Goal: Transaction & Acquisition: Purchase product/service

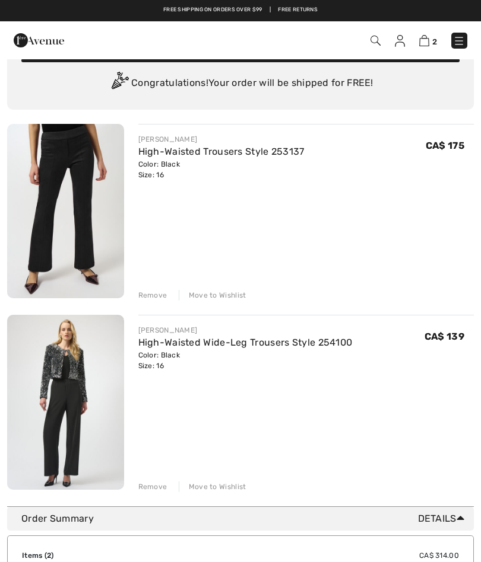
scroll to position [51, 0]
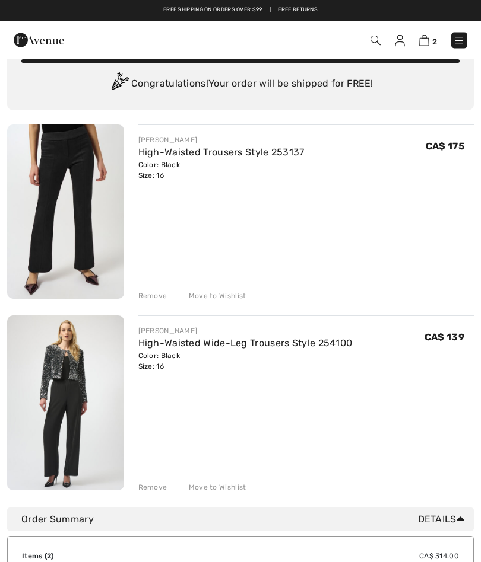
click at [157, 297] on div "Remove" at bounding box center [152, 296] width 29 height 11
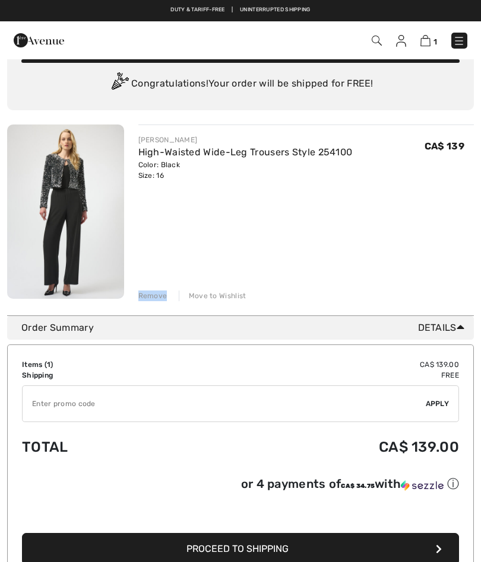
click at [459, 43] on img at bounding box center [459, 41] width 12 height 12
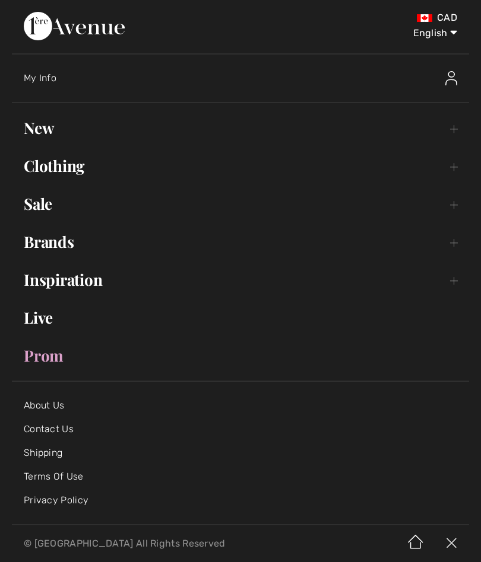
click at [454, 38] on select "English Français" at bounding box center [426, 31] width 62 height 36
select select "https://www.1ereavenue.com/fr/cart/"
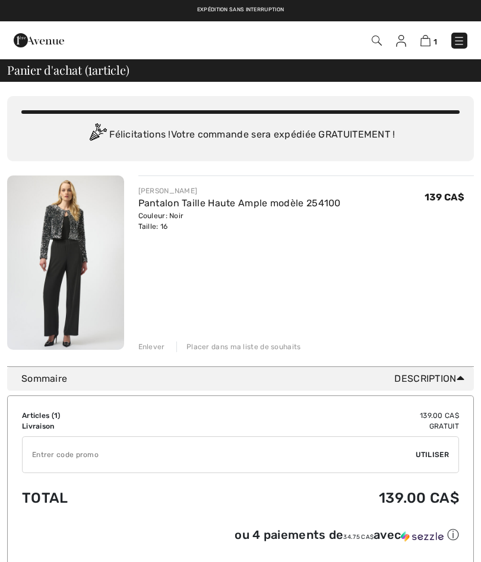
click at [461, 35] on img at bounding box center [459, 41] width 12 height 12
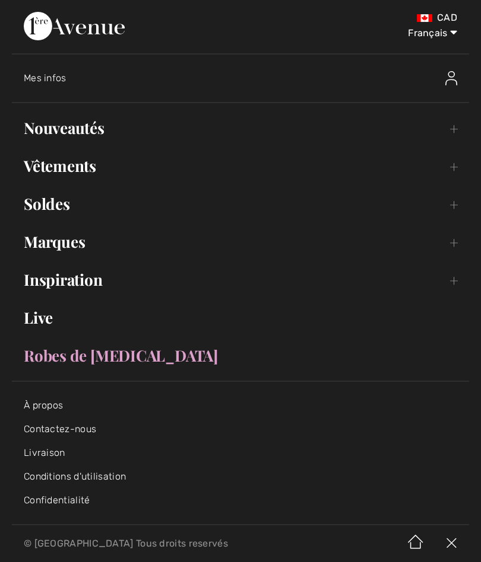
click at [82, 138] on link "Nouveautés Toggle submenu" at bounding box center [240, 128] width 457 height 26
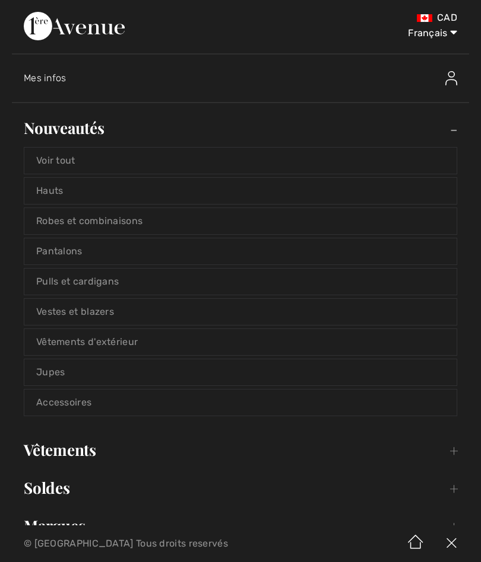
click at [120, 312] on link "Vestes et blazers" at bounding box center [240, 312] width 432 height 26
click at [72, 314] on link "Vestes et blazers" at bounding box center [240, 312] width 432 height 26
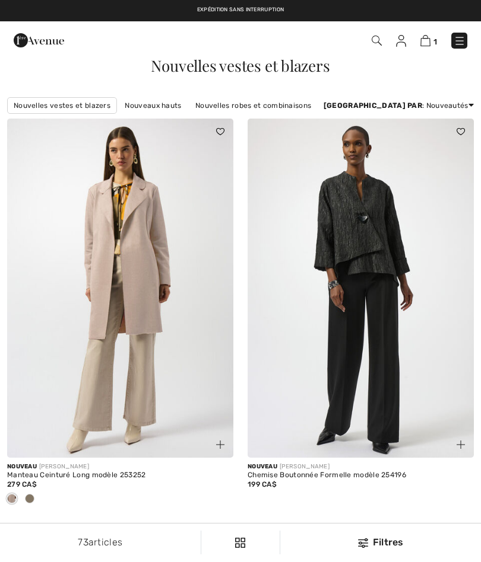
checkbox input "true"
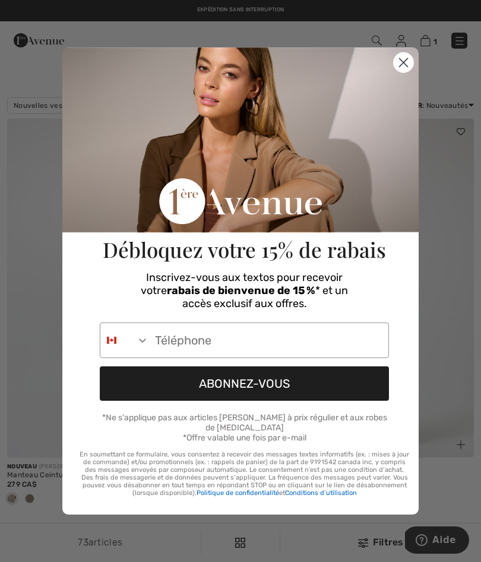
click at [325, 416] on span "*Ne s'applique pas aux articles [PERSON_NAME] à prix régulier et aux robes de […" at bounding box center [244, 423] width 285 height 20
click at [409, 66] on circle "Close dialog" at bounding box center [403, 63] width 20 height 20
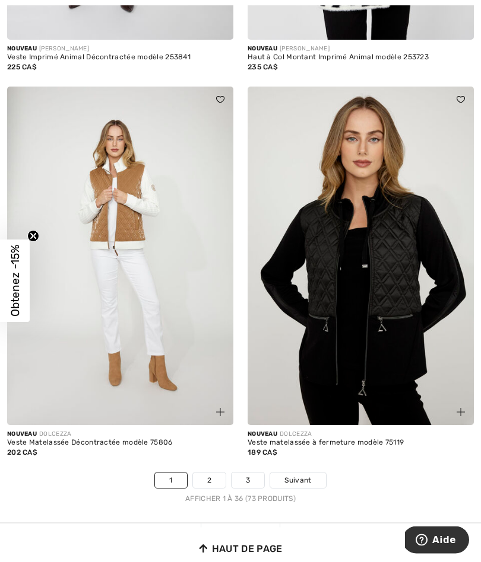
scroll to position [6968, 0]
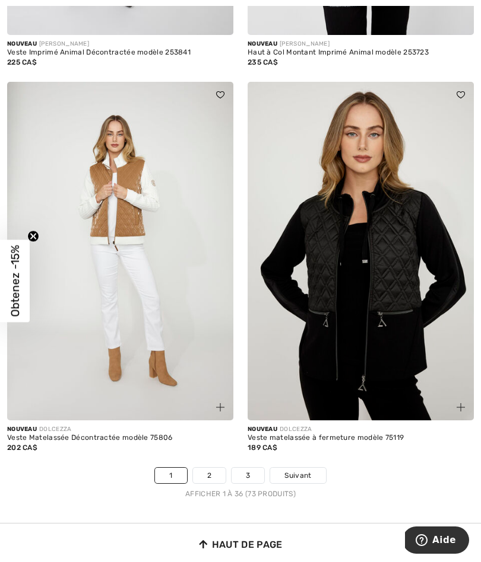
click at [203, 468] on link "2" at bounding box center [209, 475] width 33 height 15
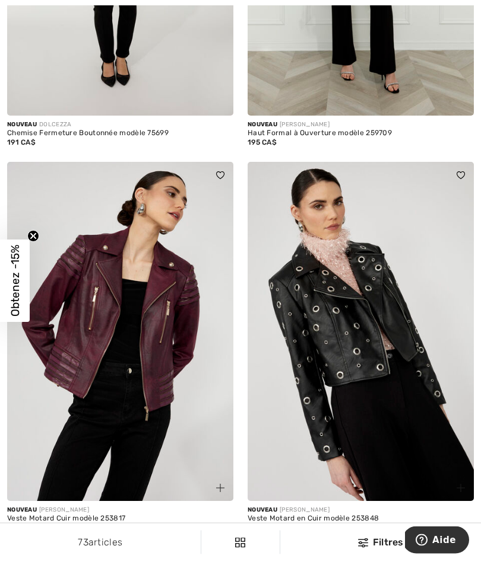
scroll to position [1884, 0]
click at [158, 344] on img at bounding box center [120, 331] width 226 height 339
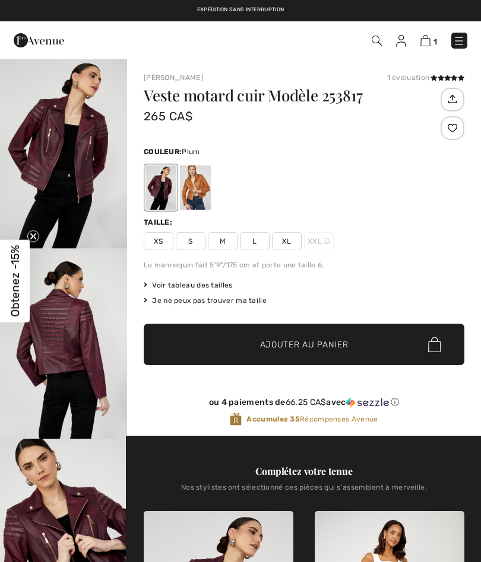
checkbox input "true"
click at [203, 201] on div at bounding box center [195, 188] width 31 height 44
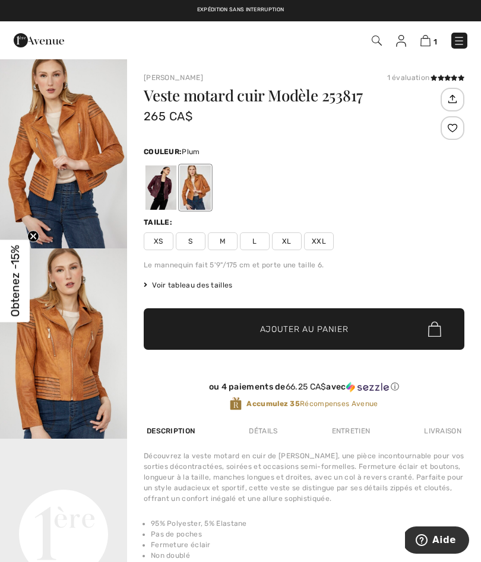
click at [158, 196] on div at bounding box center [160, 188] width 31 height 44
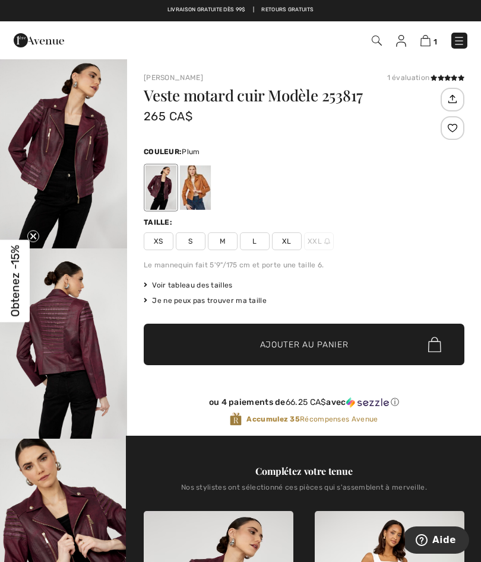
click at [314, 238] on span "XXL" at bounding box center [319, 242] width 30 height 18
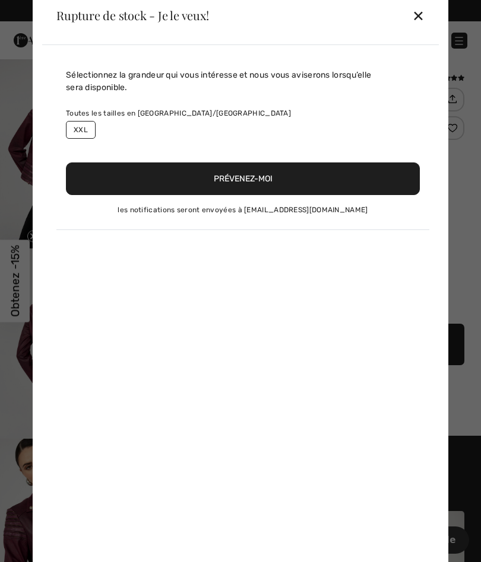
click at [281, 240] on div "Sélectionnez la grandeur qui vous intéresse et nous vous aviserons lorsqu’elle …" at bounding box center [240, 308] width 396 height 527
click at [248, 180] on button "Prévenez-moi" at bounding box center [243, 179] width 354 height 33
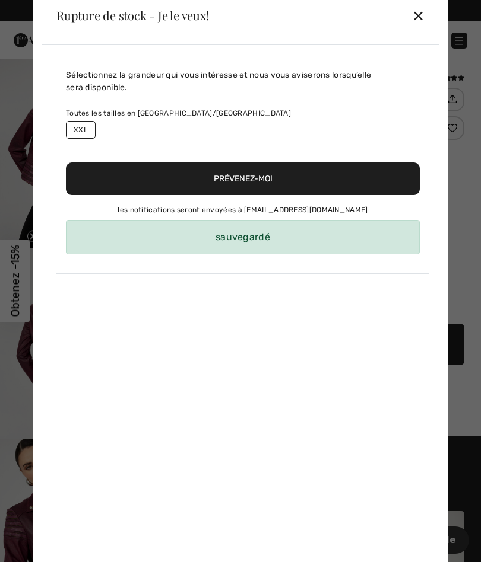
click at [247, 179] on button "Prévenez-moi" at bounding box center [243, 179] width 354 height 33
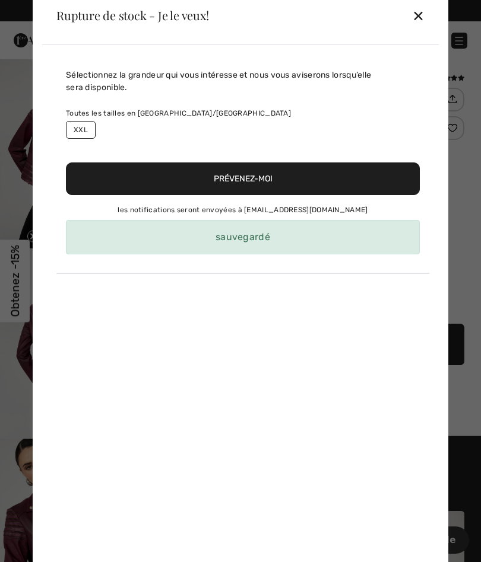
click at [420, 17] on div "✕" at bounding box center [418, 15] width 12 height 25
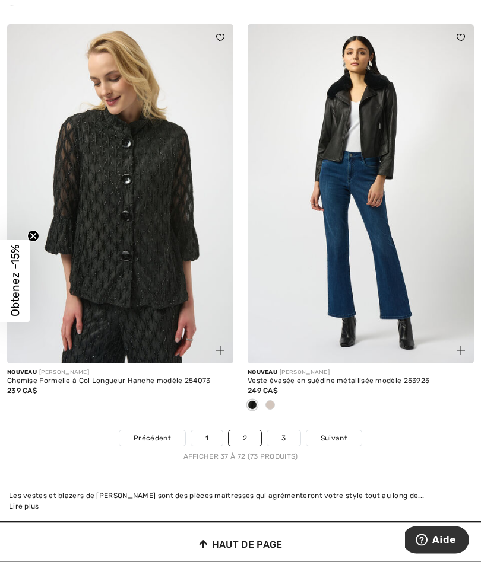
scroll to position [6988, 0]
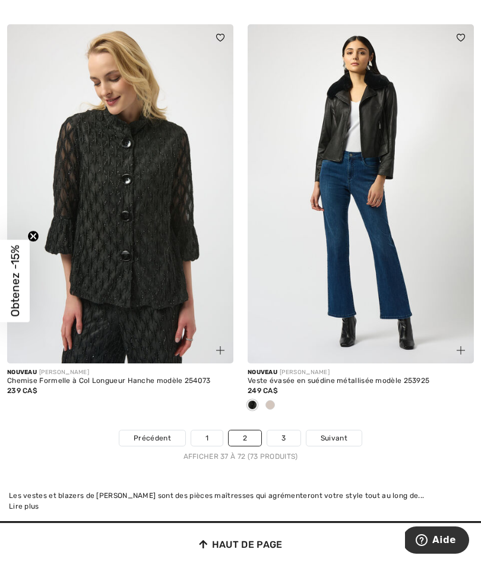
click at [290, 431] on link "3" at bounding box center [283, 438] width 33 height 15
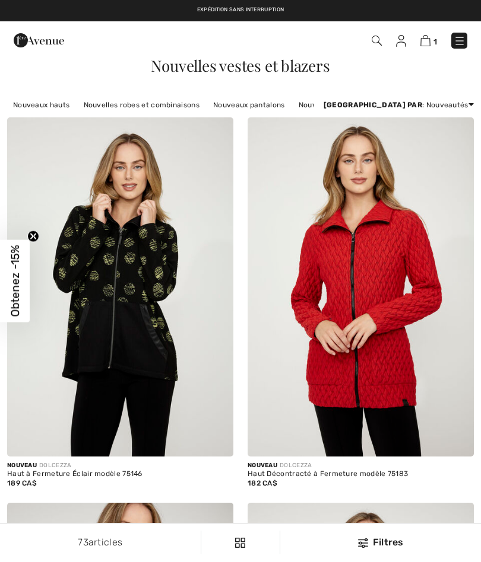
checkbox input "true"
click at [359, 548] on img at bounding box center [363, 543] width 10 height 9
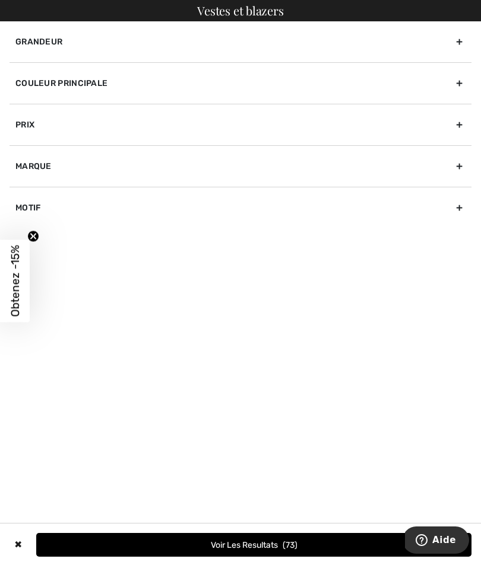
click at [457, 43] on div "Grandeur" at bounding box center [240, 41] width 462 height 41
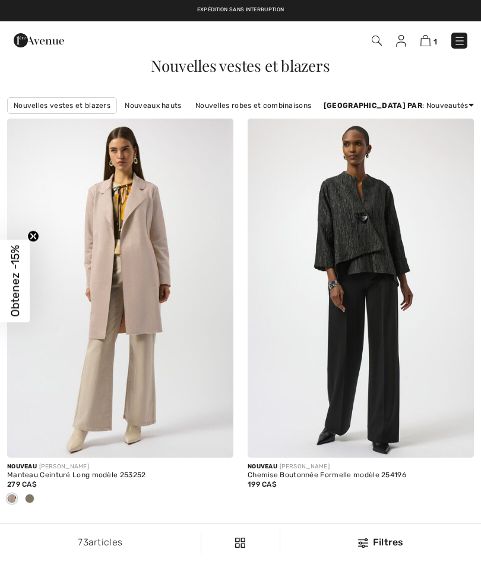
checkbox input "true"
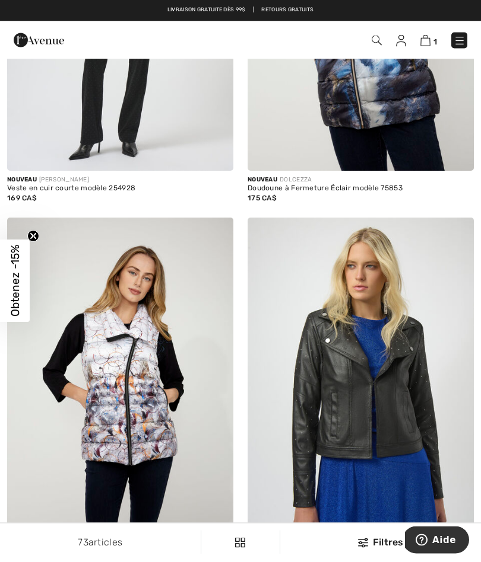
scroll to position [692, 0]
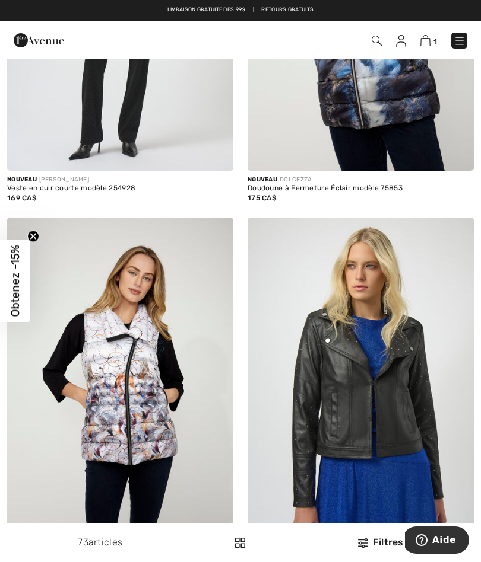
click at [457, 46] on img at bounding box center [459, 41] width 12 height 12
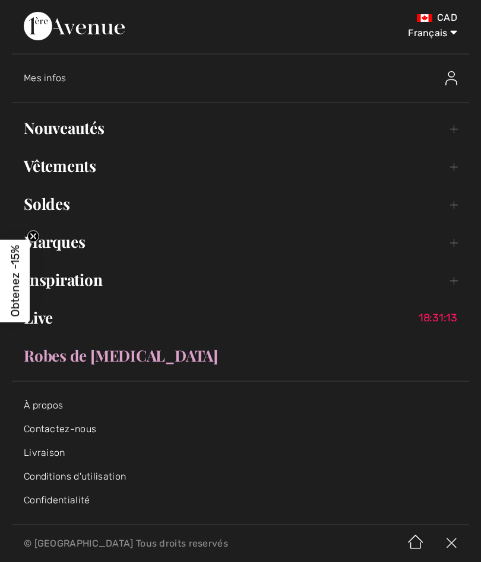
click at [444, 177] on link "Vêtements Toggle submenu" at bounding box center [240, 166] width 457 height 26
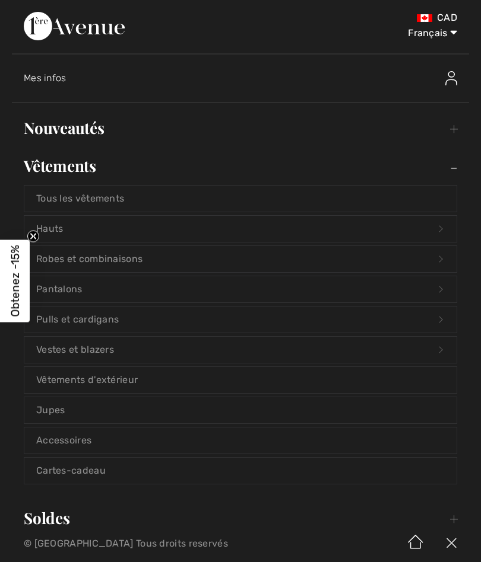
click at [91, 323] on link "Pulls et cardigans Open submenu" at bounding box center [240, 320] width 432 height 26
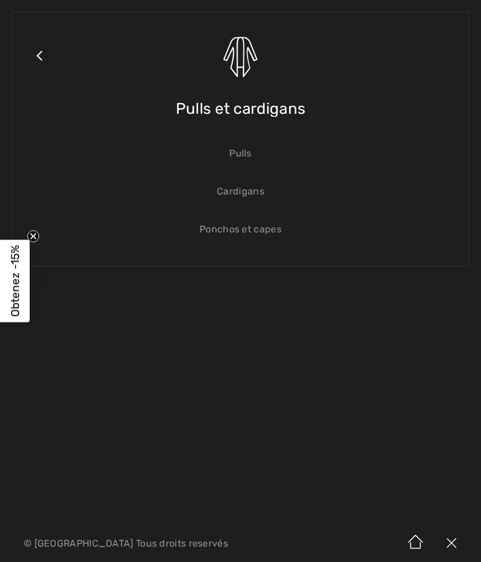
click at [237, 154] on link "Pulls" at bounding box center [240, 154] width 432 height 26
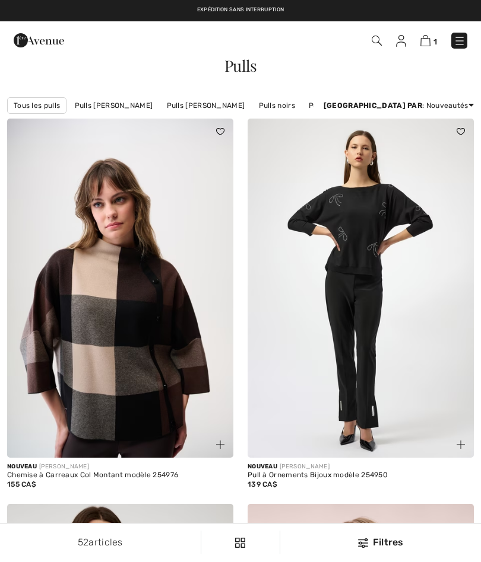
checkbox input "true"
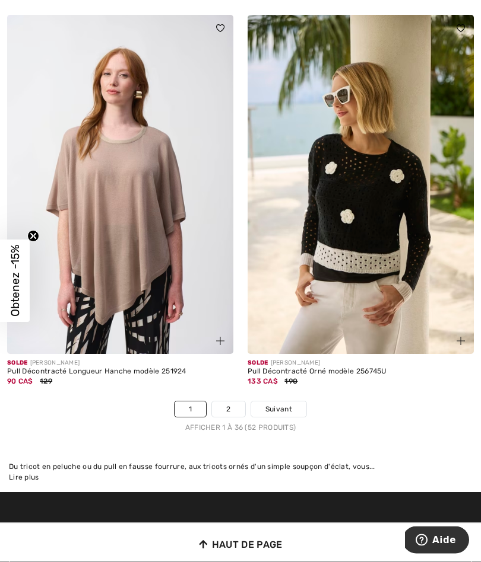
scroll to position [7117, 0]
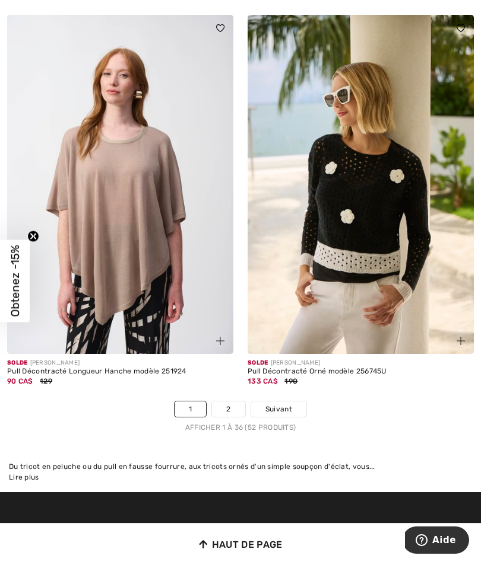
click at [228, 403] on link "2" at bounding box center [228, 409] width 33 height 15
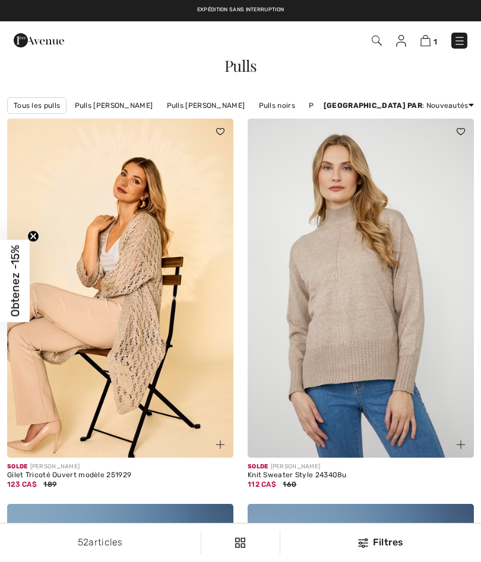
checkbox input "true"
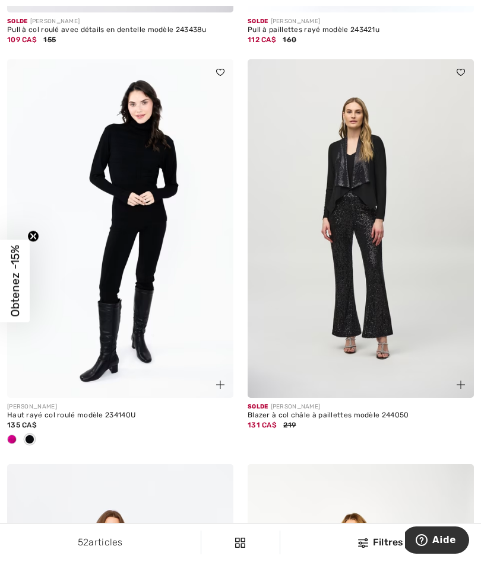
scroll to position [1263, 0]
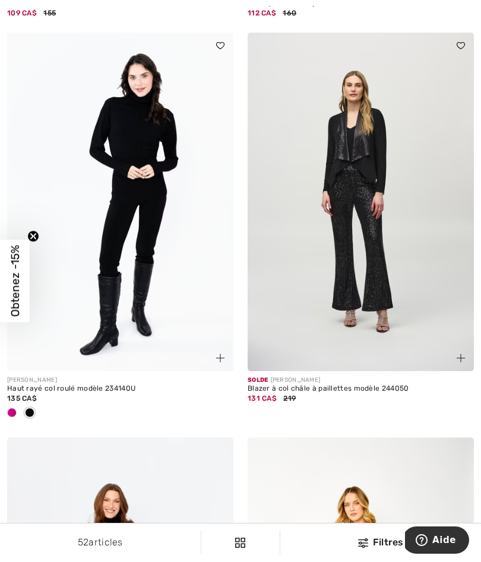
click at [136, 156] on img at bounding box center [120, 202] width 226 height 339
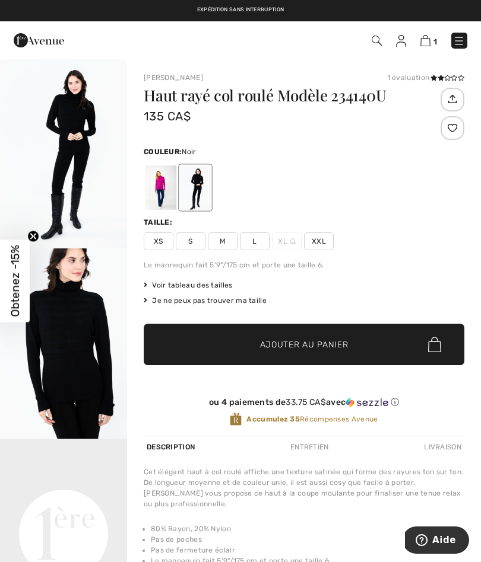
click at [80, 323] on img "2 / 4" at bounding box center [63, 344] width 127 height 190
click at [314, 246] on span "XXL" at bounding box center [319, 242] width 30 height 18
click at [292, 344] on span "Ajouter au panier" at bounding box center [304, 345] width 88 height 12
click at [460, 40] on img at bounding box center [459, 41] width 12 height 12
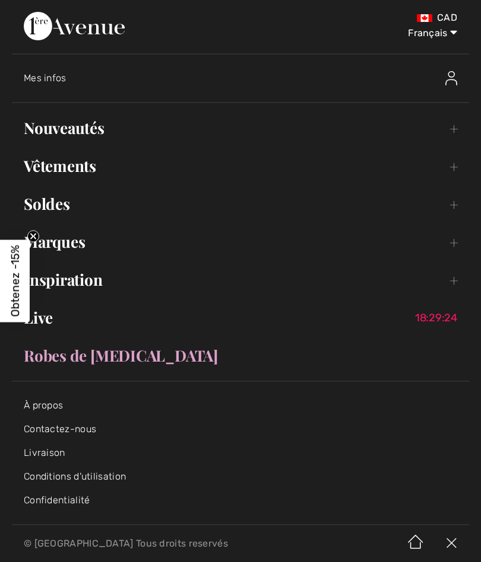
click at [448, 174] on link "Vêtements Toggle submenu" at bounding box center [240, 166] width 457 height 26
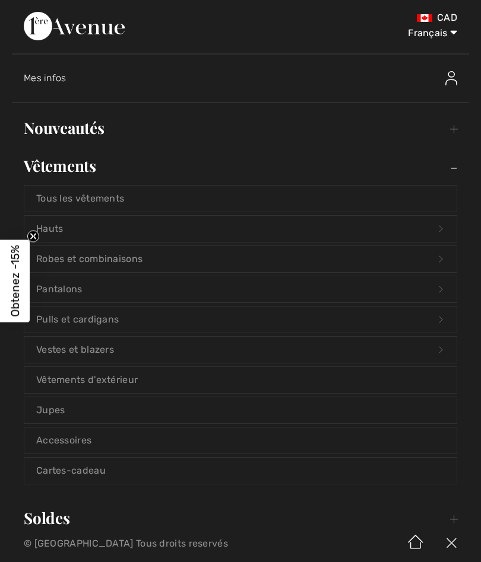
click at [438, 287] on link "Pantalons Open submenu" at bounding box center [240, 289] width 432 height 26
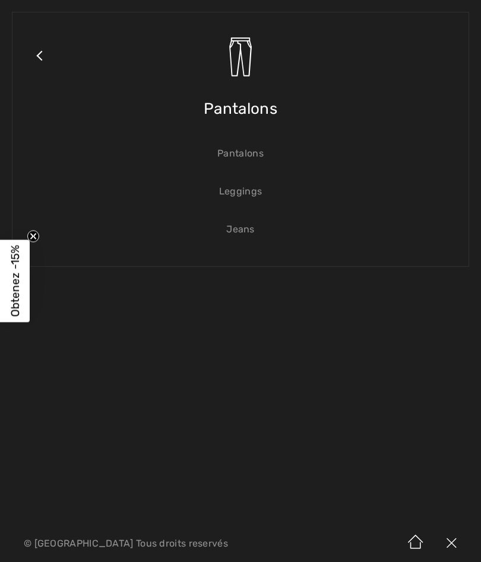
click at [240, 227] on link "Jeans" at bounding box center [240, 230] width 432 height 26
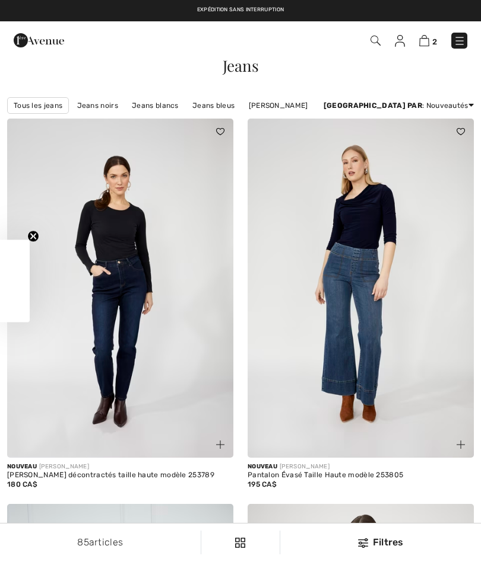
checkbox input "true"
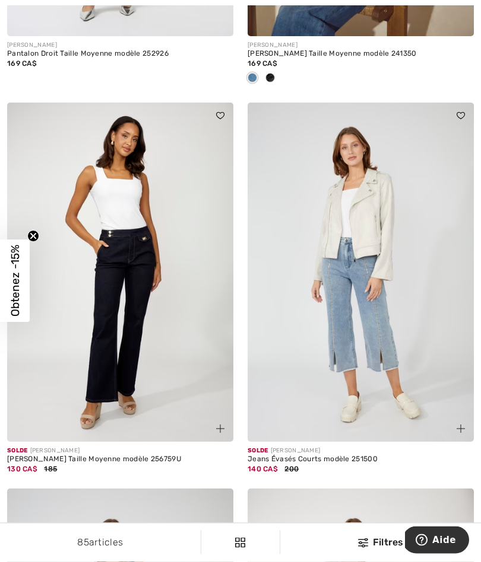
scroll to position [5388, 0]
click at [129, 325] on img at bounding box center [120, 272] width 226 height 339
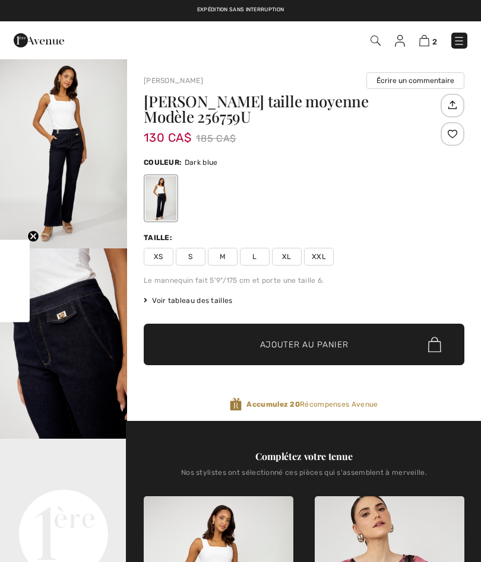
click at [323, 256] on span "XXL" at bounding box center [319, 257] width 30 height 18
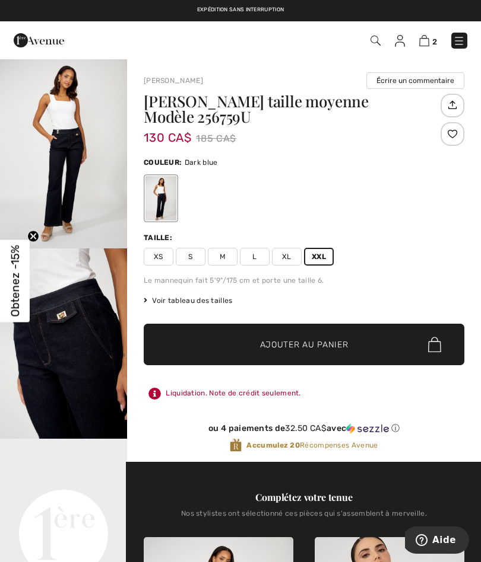
click at [287, 348] on span "Ajouter au panier" at bounding box center [304, 345] width 88 height 12
click at [425, 37] on img at bounding box center [424, 40] width 10 height 11
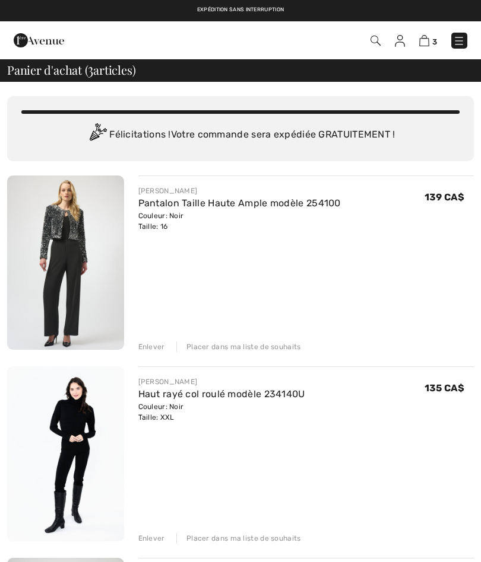
checkbox input "true"
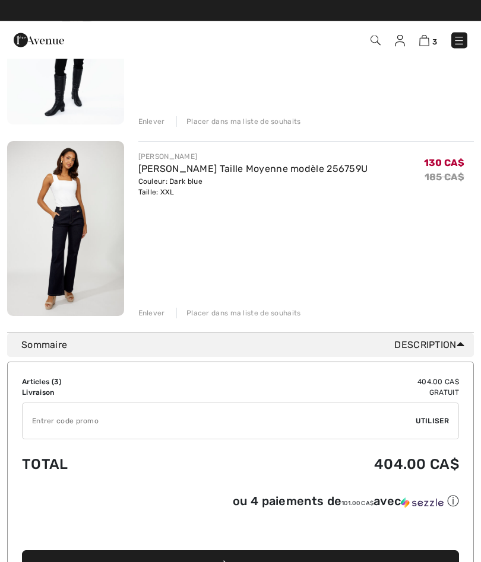
scroll to position [415, 0]
